Goal: Transaction & Acquisition: Purchase product/service

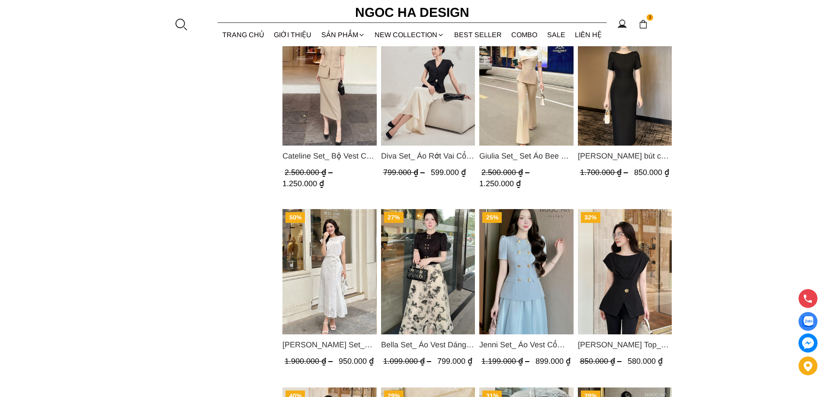
click at [410, 93] on img "Product image - Diva Set_ Áo Rớt Vai Cổ V, Chân Váy Lụa Đuôi Cá A1078+CV134" at bounding box center [428, 82] width 94 height 125
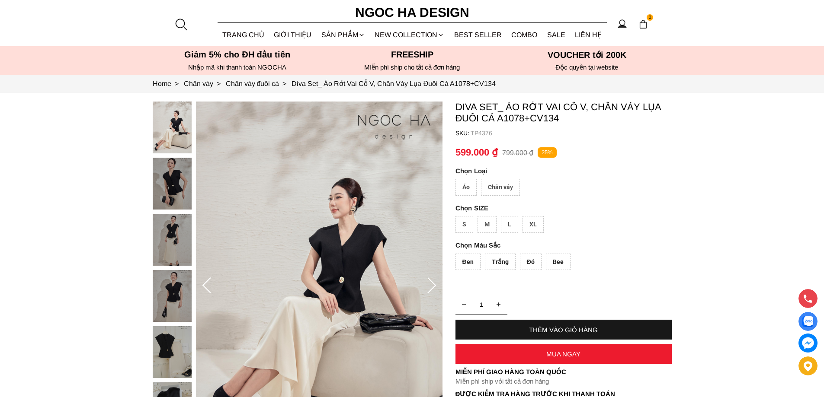
click at [463, 185] on div "Áo" at bounding box center [465, 187] width 21 height 17
click at [502, 184] on div "Chân váy" at bounding box center [500, 187] width 39 height 17
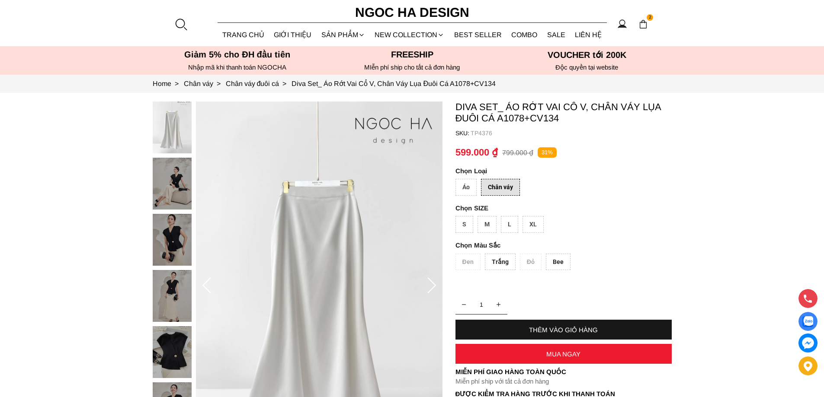
click at [458, 184] on div "Áo" at bounding box center [465, 187] width 21 height 17
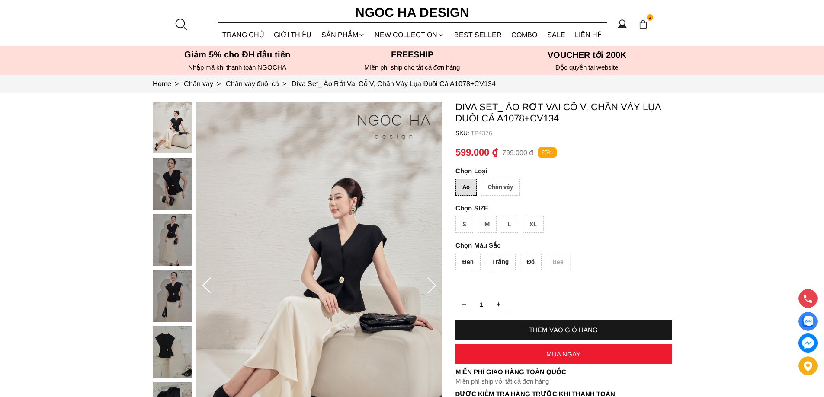
click at [570, 189] on div "Áo Chân váy" at bounding box center [563, 189] width 216 height 21
